Goal: Find specific page/section: Find specific page/section

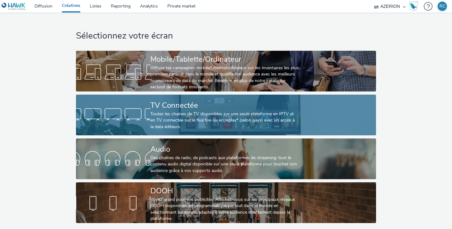
scroll to position [2, 0]
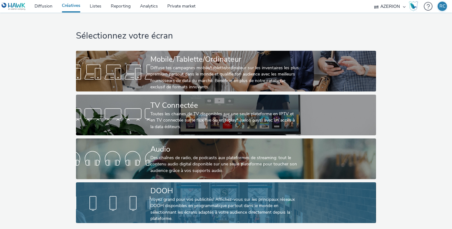
click at [173, 191] on div "DOOH" at bounding box center [224, 191] width 149 height 11
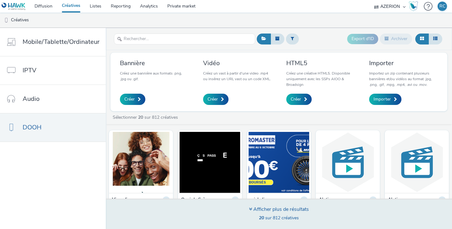
click at [256, 209] on div "Afficher plus de résultats" at bounding box center [279, 209] width 60 height 7
click at [250, 212] on icon at bounding box center [250, 209] width 3 height 5
click at [265, 211] on div "Afficher plus de résultats" at bounding box center [279, 209] width 60 height 7
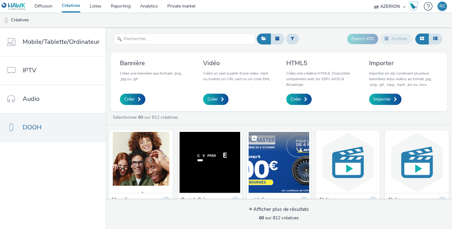
scroll to position [62, 0]
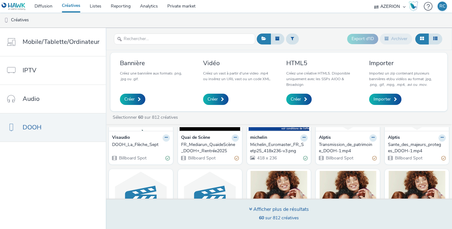
click at [259, 208] on div "Afficher plus de résultats" at bounding box center [279, 209] width 60 height 7
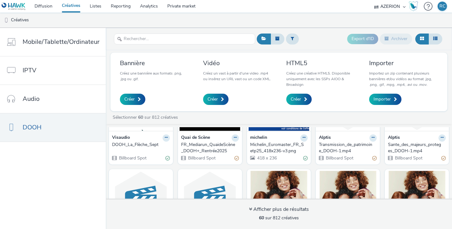
scroll to position [115, 0]
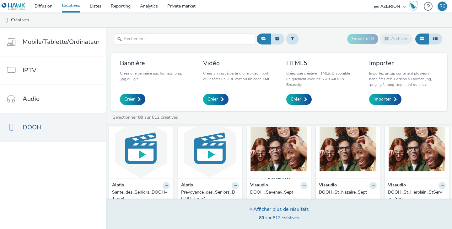
click at [260, 205] on div "Afficher plus de résultats 80 sur 812 créatives" at bounding box center [279, 214] width 350 height 30
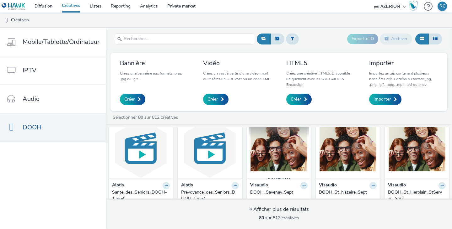
scroll to position [0, 0]
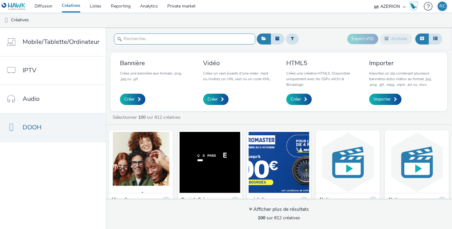
click at [156, 37] on input "text" at bounding box center [184, 39] width 141 height 11
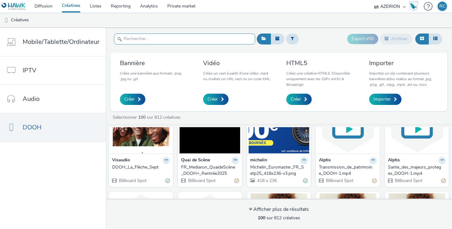
scroll to position [40, 0]
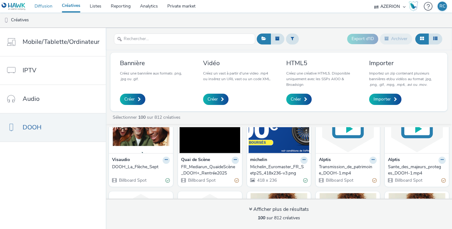
click at [44, 6] on link "Diffusion" at bounding box center [43, 6] width 27 height 13
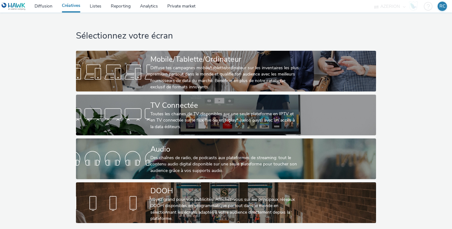
scroll to position [2, 0]
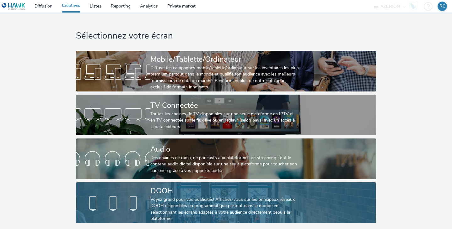
click at [181, 211] on div "Voyez grand pour vos publicités! Affichez-vous sur les principaux réseaux DOOH …" at bounding box center [224, 210] width 149 height 26
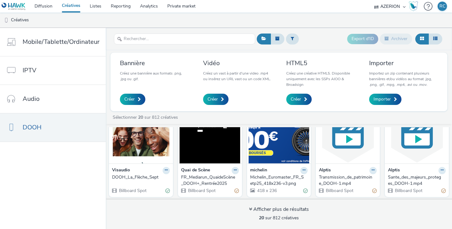
scroll to position [30, 0]
click at [342, 147] on img at bounding box center [347, 132] width 61 height 61
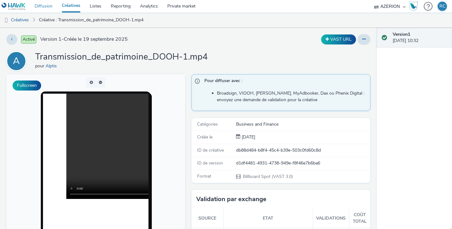
click at [50, 6] on link "Diffusion" at bounding box center [43, 6] width 27 height 13
